Goal: Download file/media

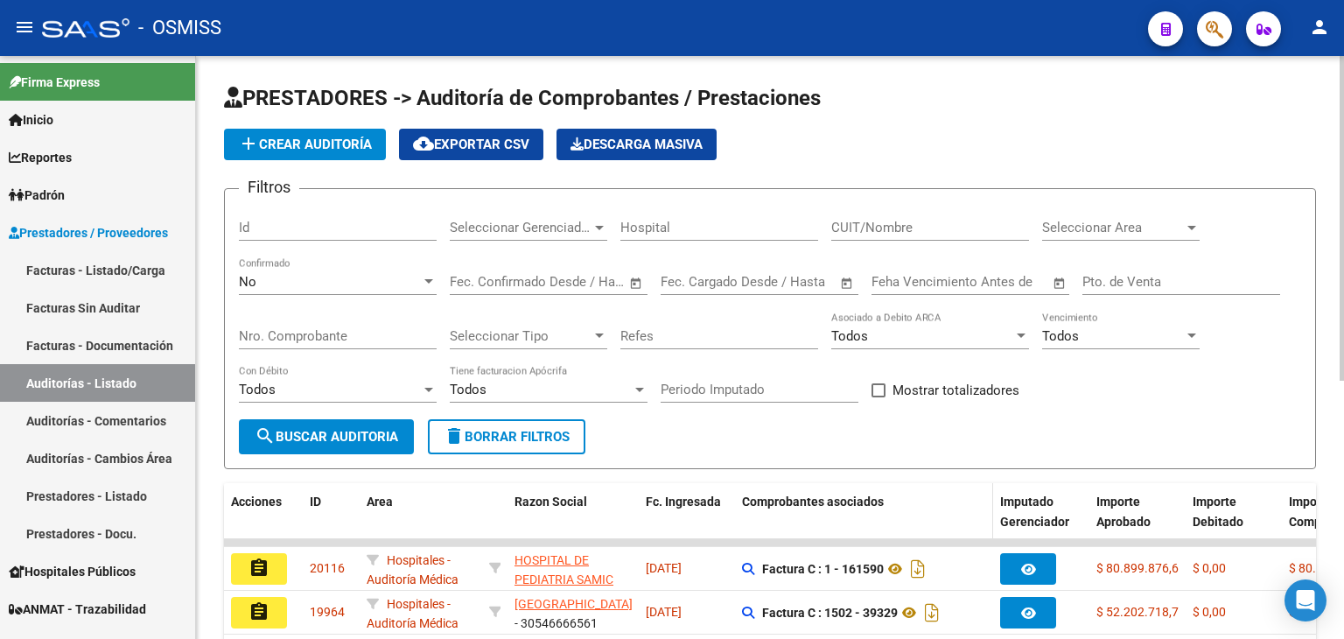
scroll to position [263, 0]
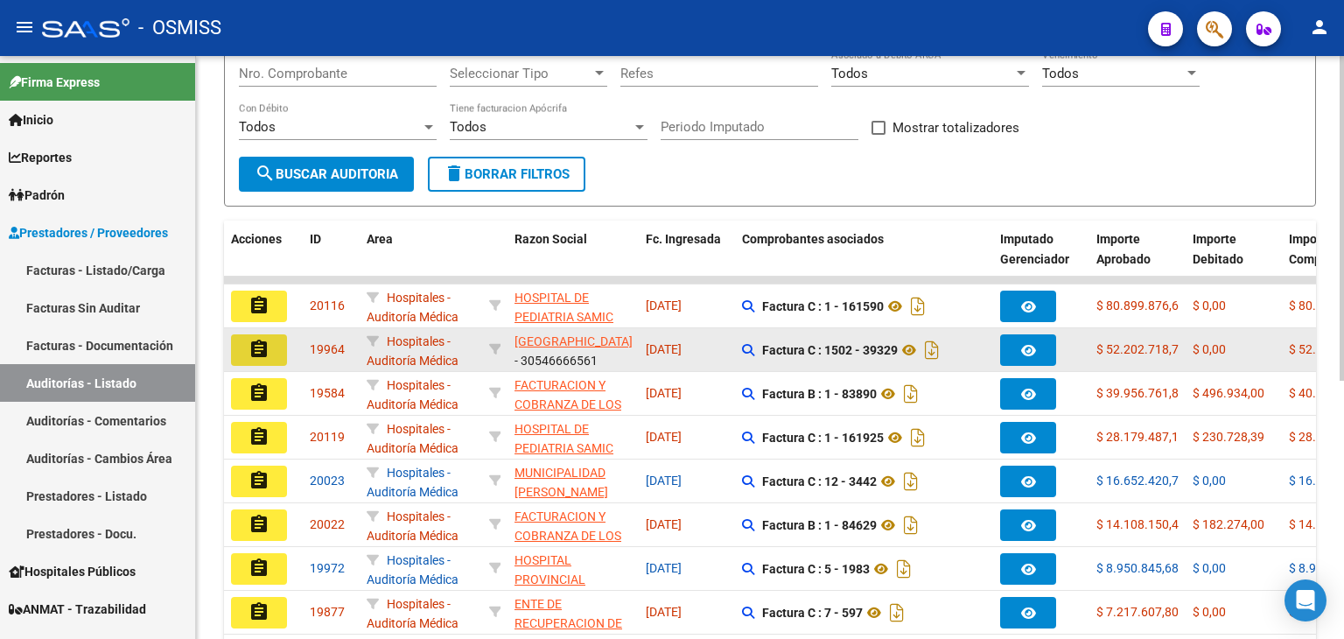
click at [259, 342] on mat-icon "assignment" at bounding box center [259, 349] width 21 height 21
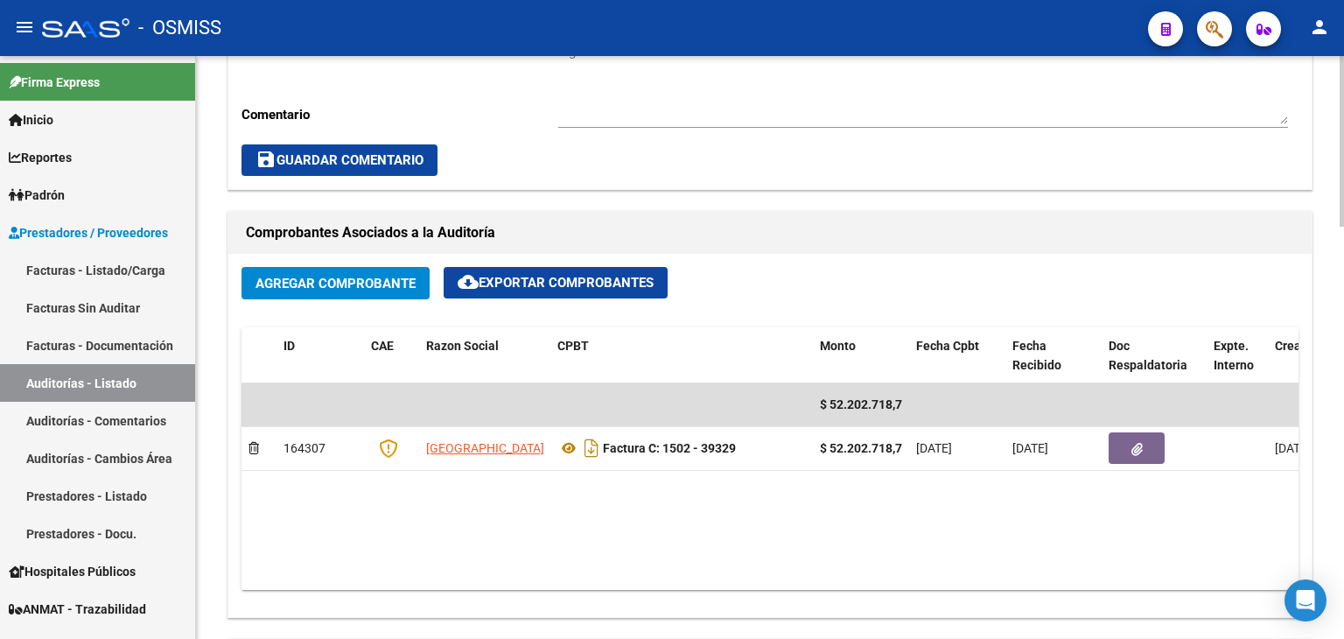
scroll to position [700, 0]
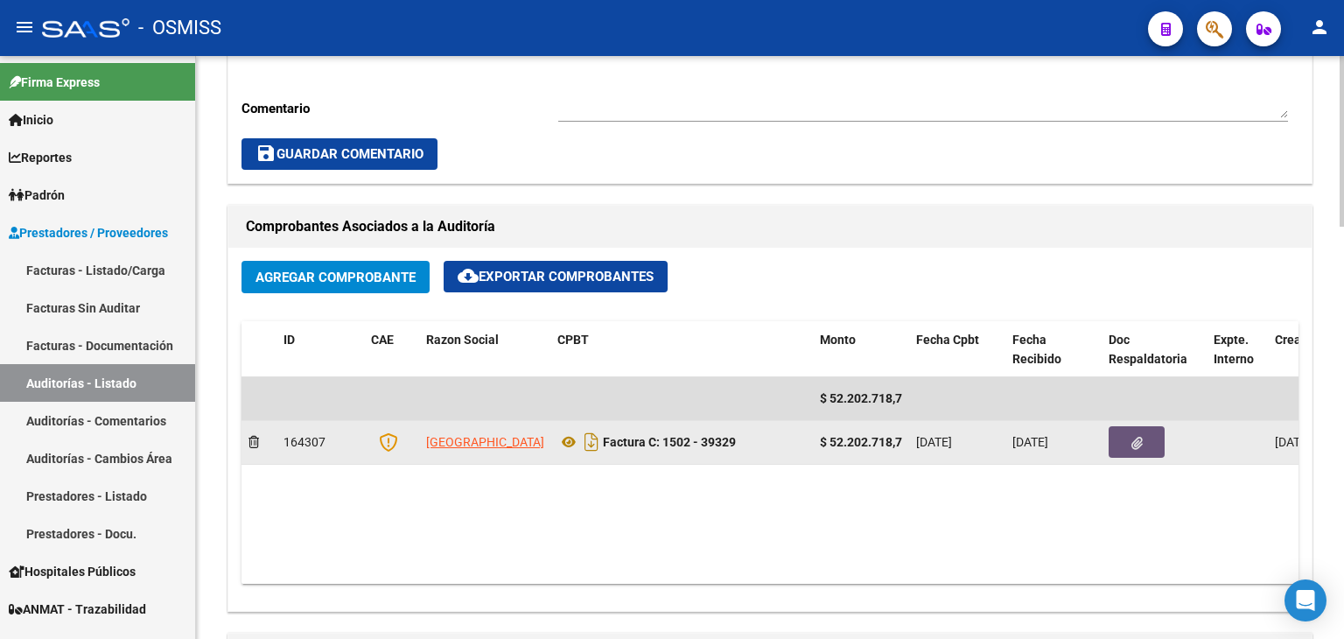
click at [1130, 446] on button "button" at bounding box center [1137, 442] width 56 height 32
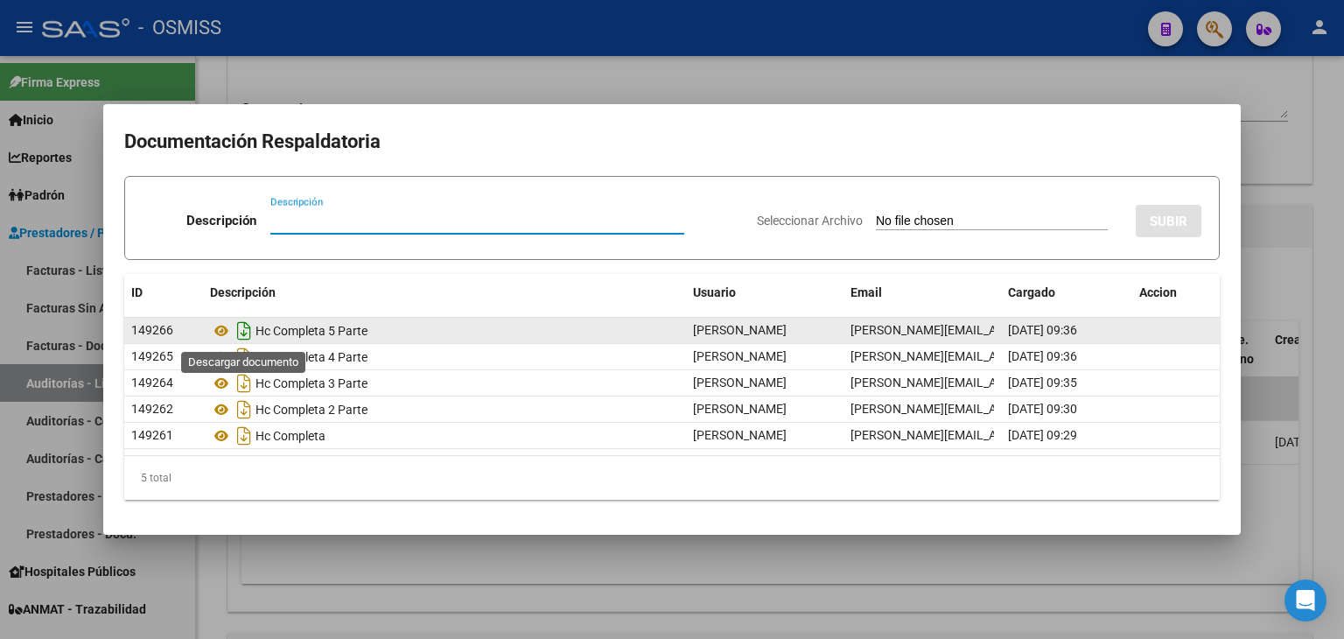
click at [240, 332] on icon "Descargar documento" at bounding box center [244, 331] width 23 height 28
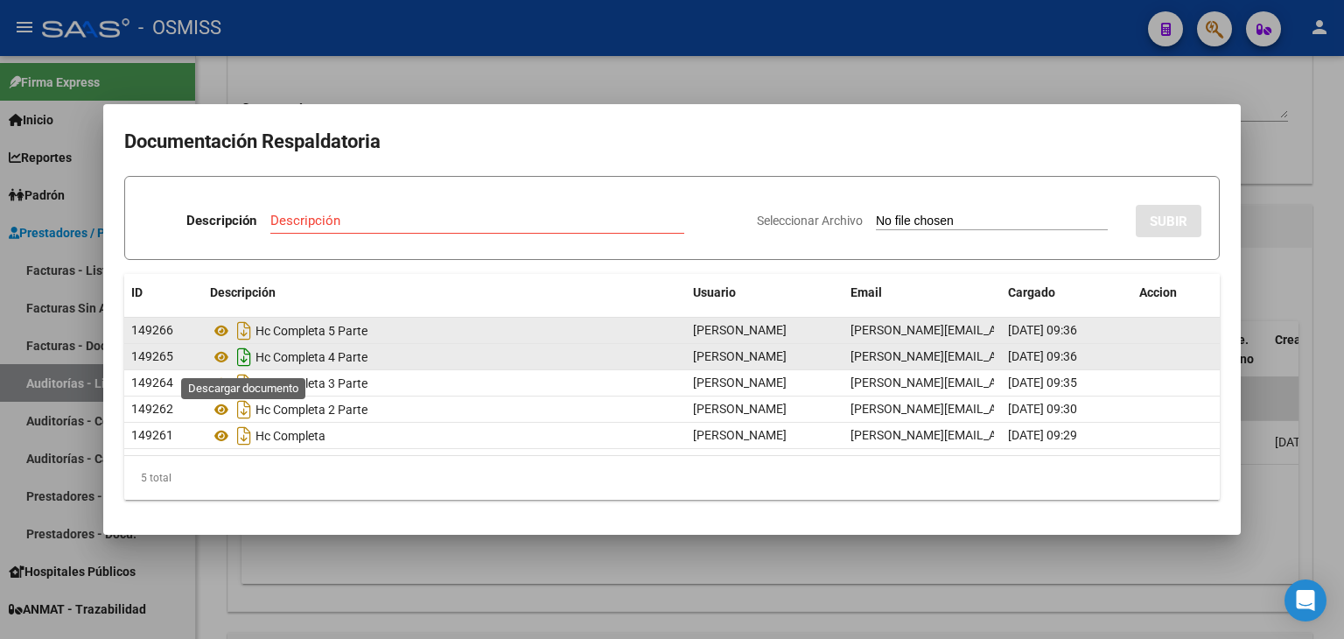
click at [242, 360] on icon "Descargar documento" at bounding box center [244, 357] width 23 height 28
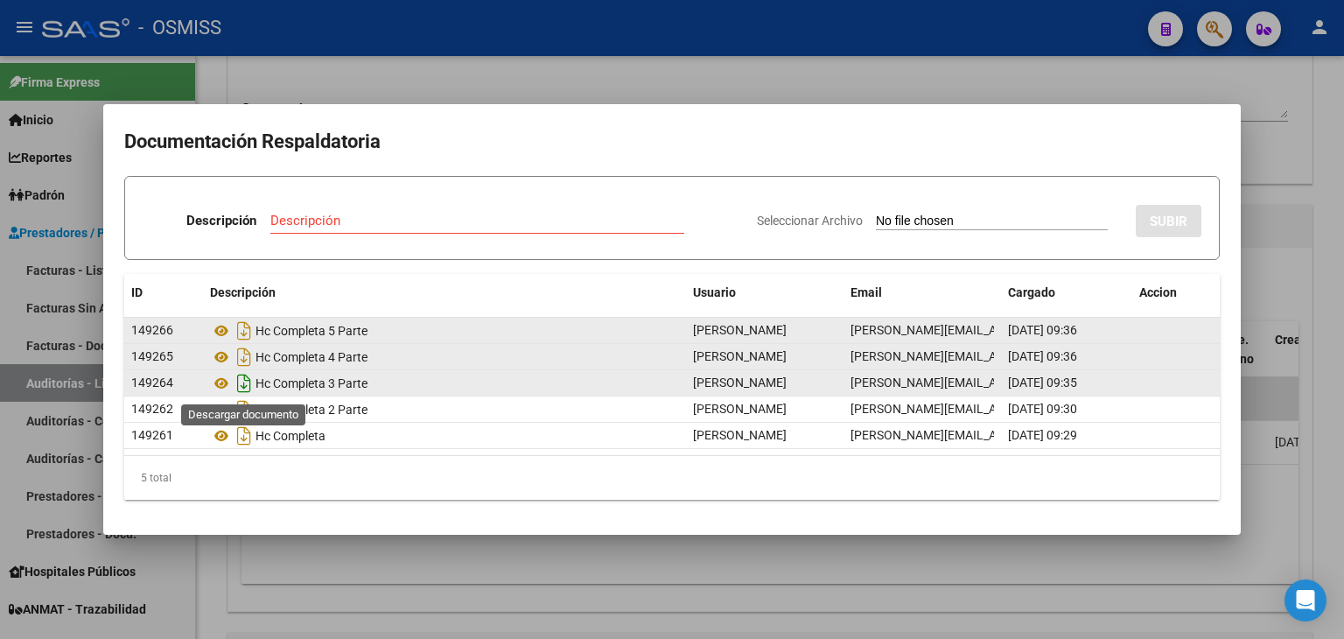
click at [249, 381] on icon "Descargar documento" at bounding box center [244, 383] width 23 height 28
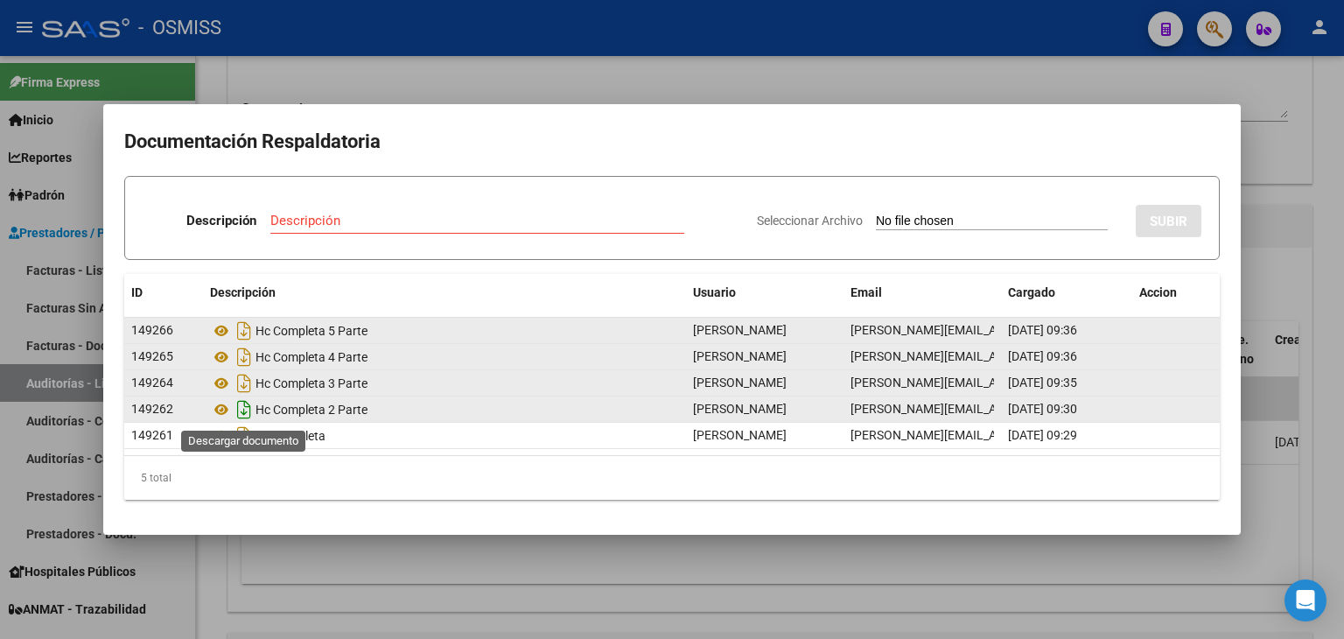
click at [240, 407] on icon "Descargar documento" at bounding box center [244, 410] width 23 height 28
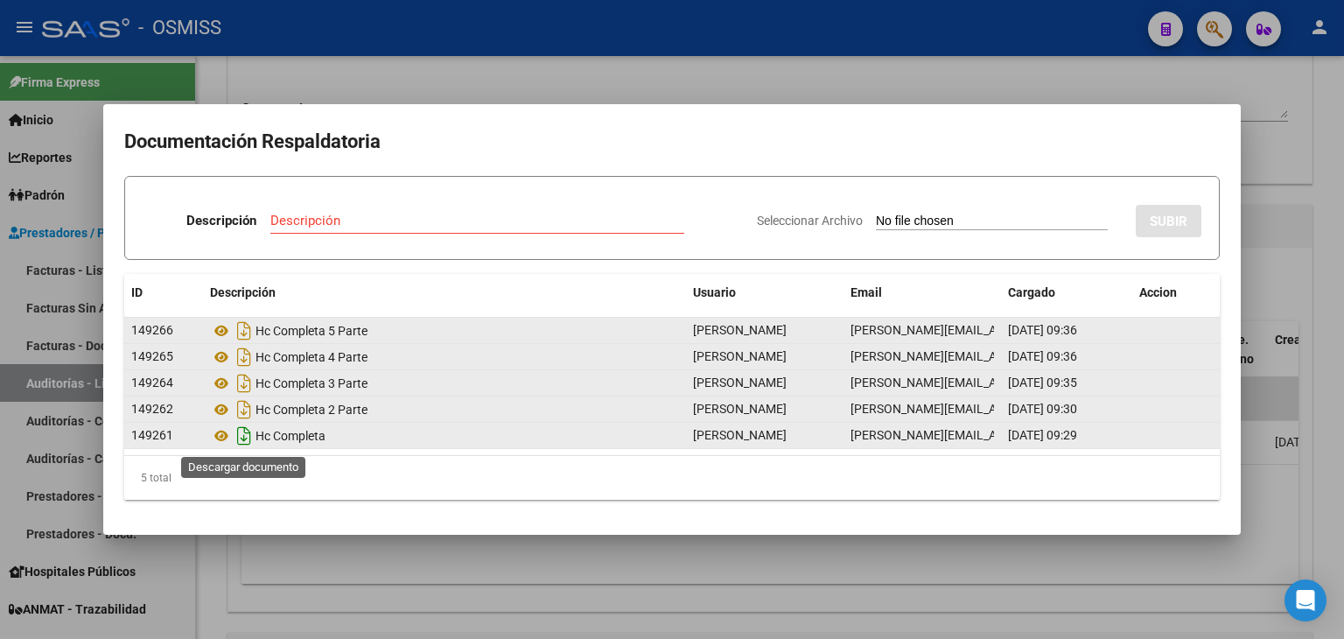
click at [242, 433] on icon "Descargar documento" at bounding box center [244, 436] width 23 height 28
